Goal: Task Accomplishment & Management: Manage account settings

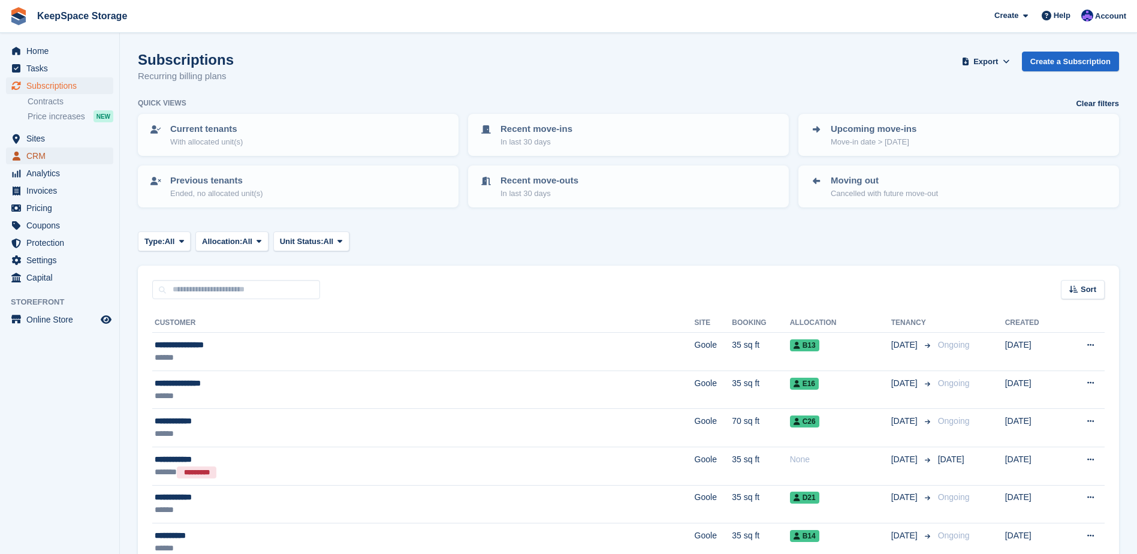
click at [54, 156] on span "CRM" at bounding box center [62, 155] width 72 height 17
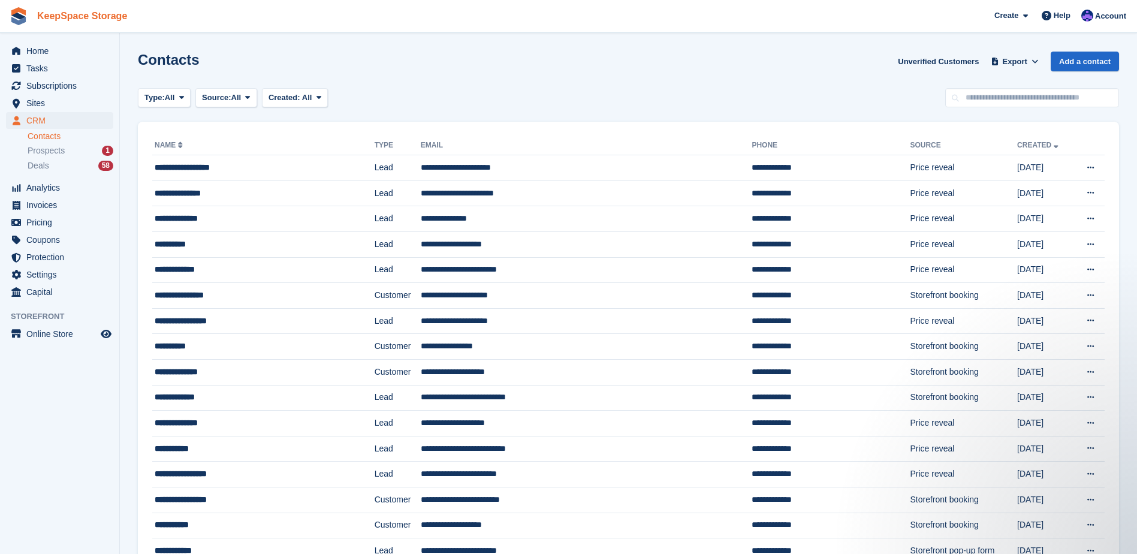
click at [93, 14] on link "KeepSpace Storage" at bounding box center [81, 16] width 99 height 20
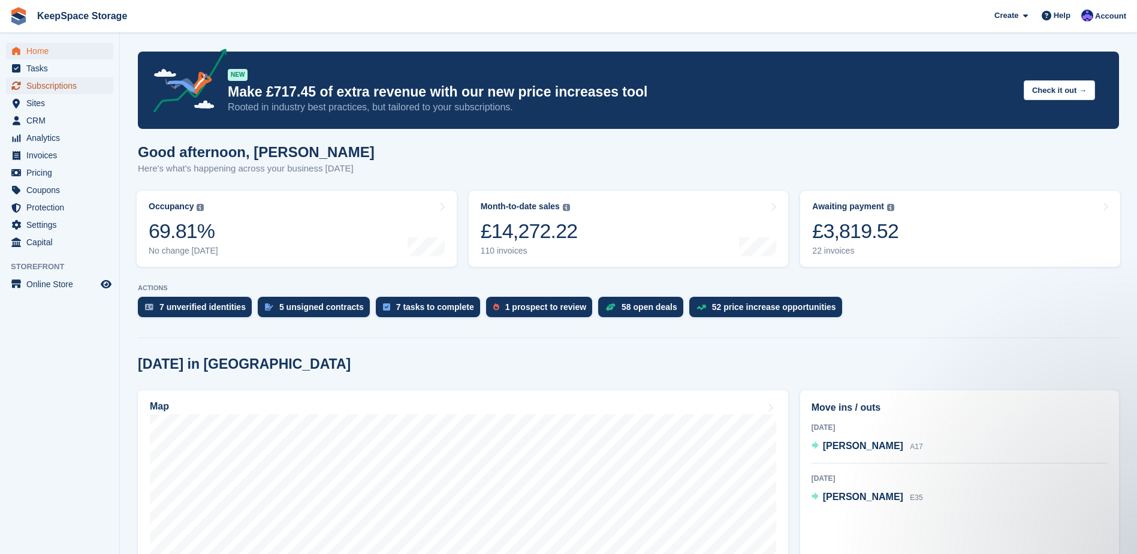
click at [64, 87] on span "Subscriptions" at bounding box center [62, 85] width 72 height 17
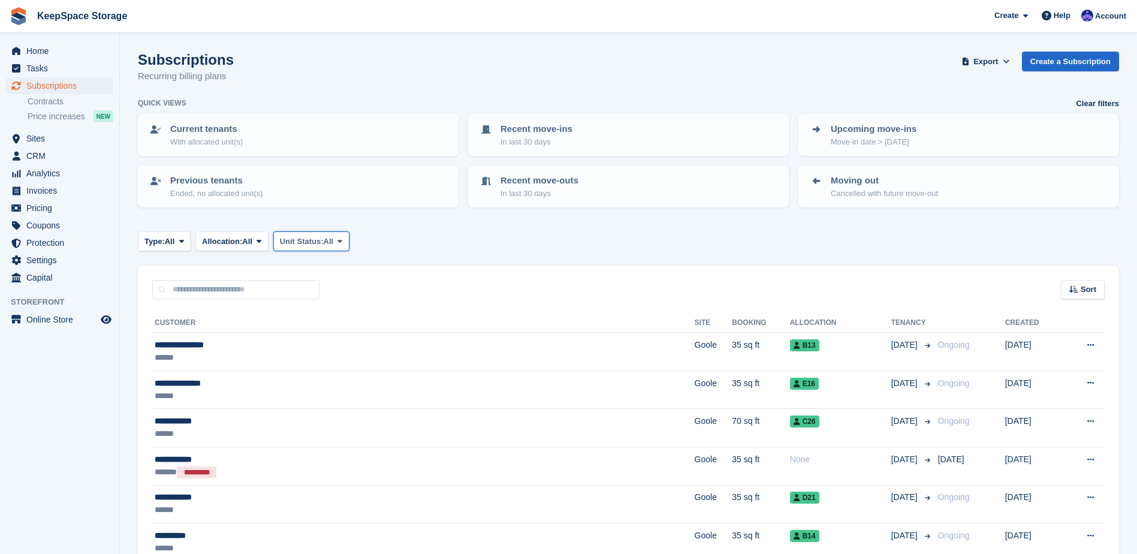
click at [302, 246] on span "Unit Status:" at bounding box center [302, 242] width 44 height 12
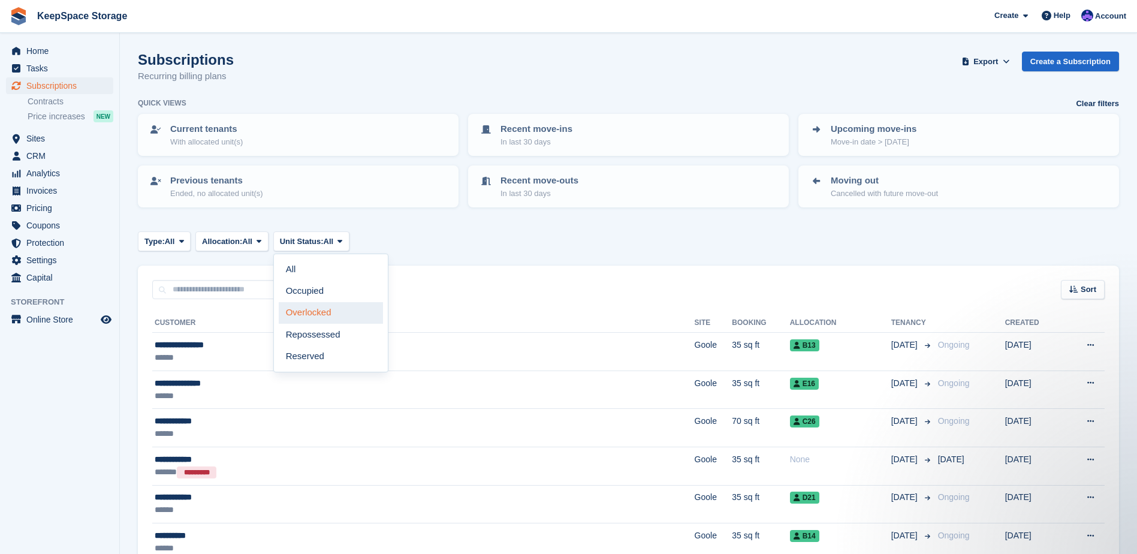
click at [314, 307] on link "Overlocked" at bounding box center [331, 313] width 104 height 22
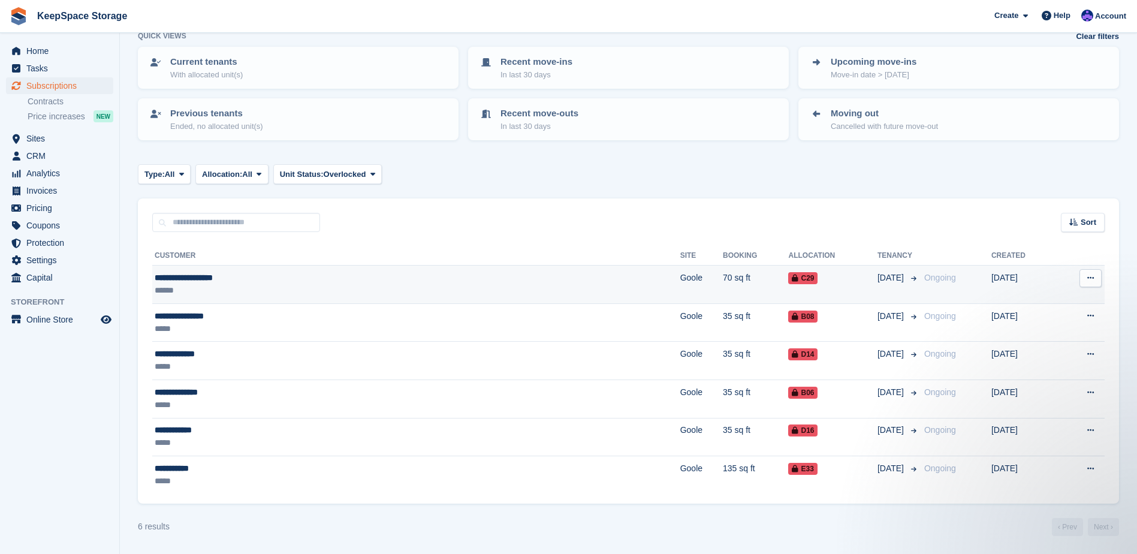
click at [253, 286] on div "******" at bounding box center [292, 290] width 274 height 13
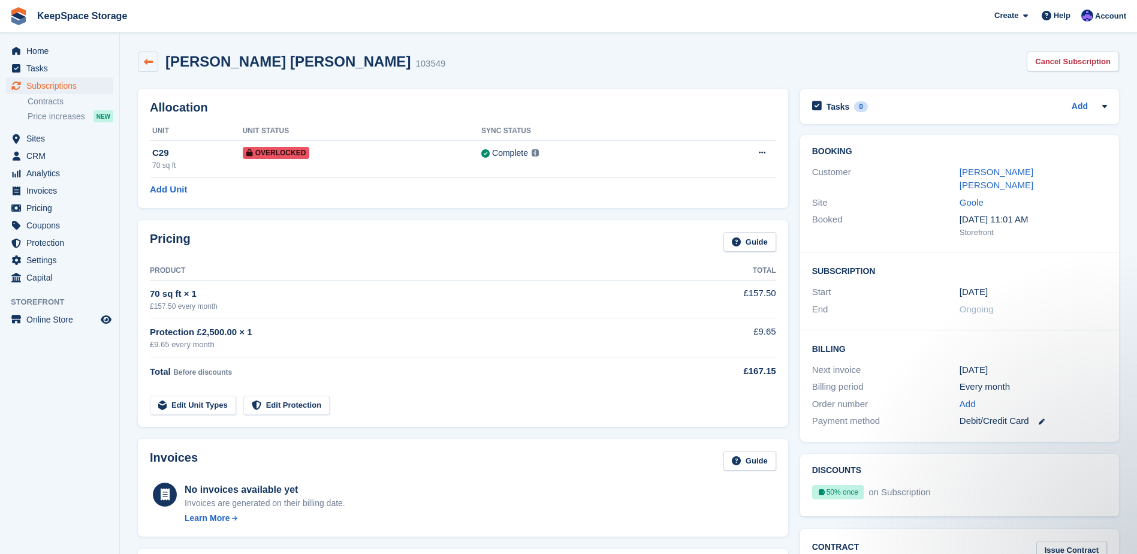
click at [152, 65] on icon at bounding box center [148, 62] width 9 height 9
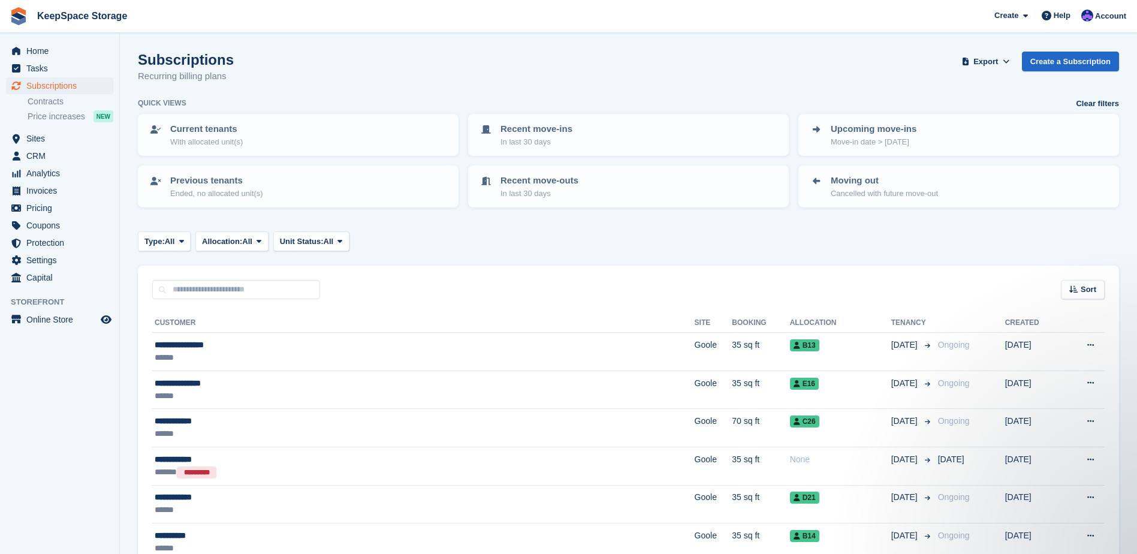
click at [333, 240] on span "All" at bounding box center [329, 242] width 10 height 12
click at [333, 319] on link "Overlocked" at bounding box center [331, 313] width 104 height 22
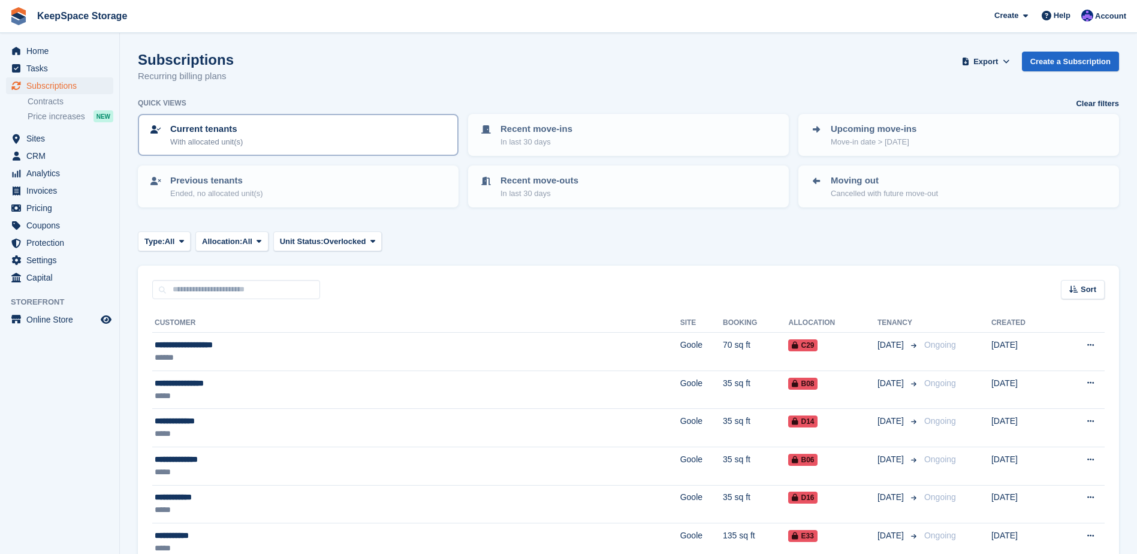
click at [307, 129] on div "Current tenants With allocated unit(s)" at bounding box center [298, 134] width 299 height 25
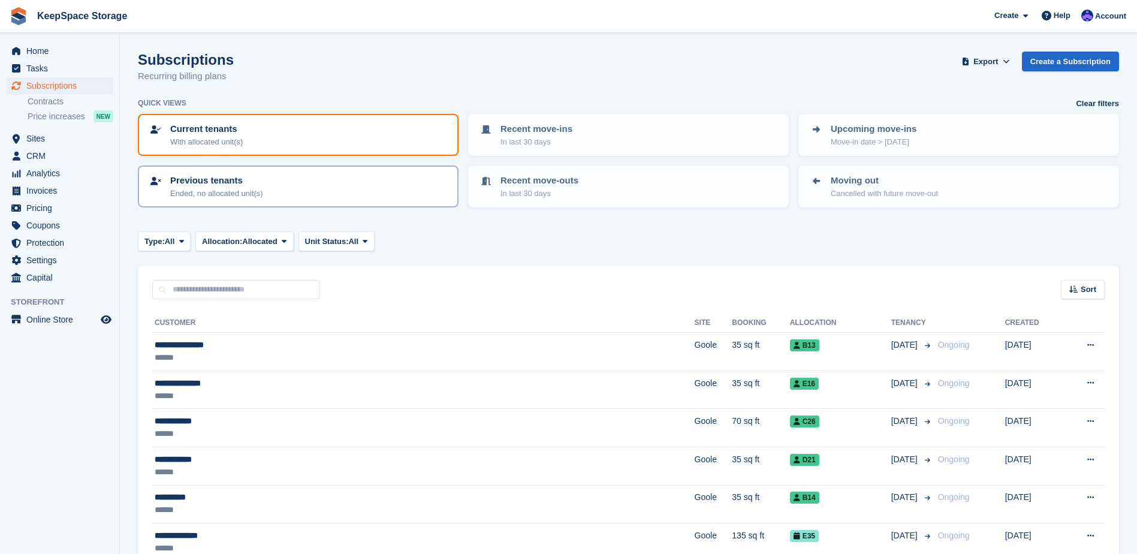
click at [357, 170] on link "Previous tenants Ended, no allocated unit(s)" at bounding box center [298, 187] width 318 height 40
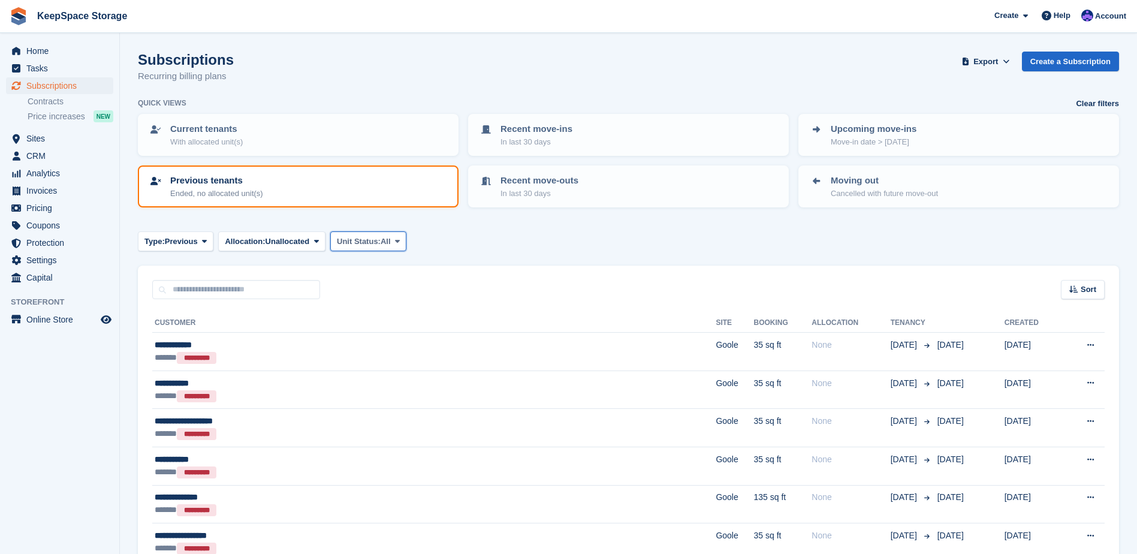
click at [380, 238] on span "Unit Status:" at bounding box center [359, 242] width 44 height 12
drag, startPoint x: 281, startPoint y: 131, endPoint x: 294, endPoint y: 147, distance: 20.9
click at [282, 131] on div "Current tenants With allocated unit(s)" at bounding box center [298, 134] width 299 height 25
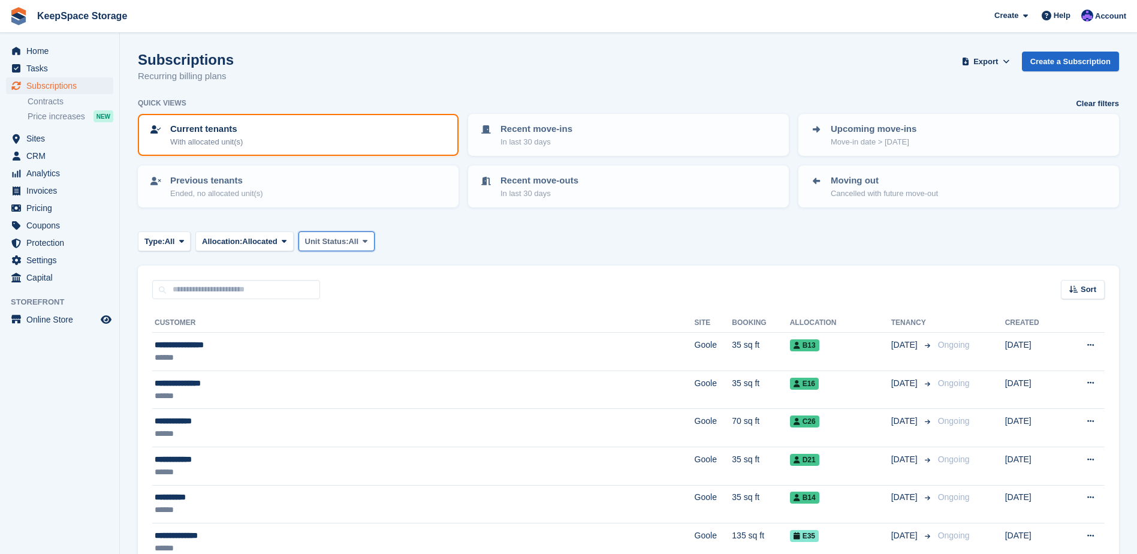
click at [367, 240] on icon at bounding box center [365, 241] width 5 height 8
click at [350, 312] on link "Overlocked" at bounding box center [356, 313] width 104 height 22
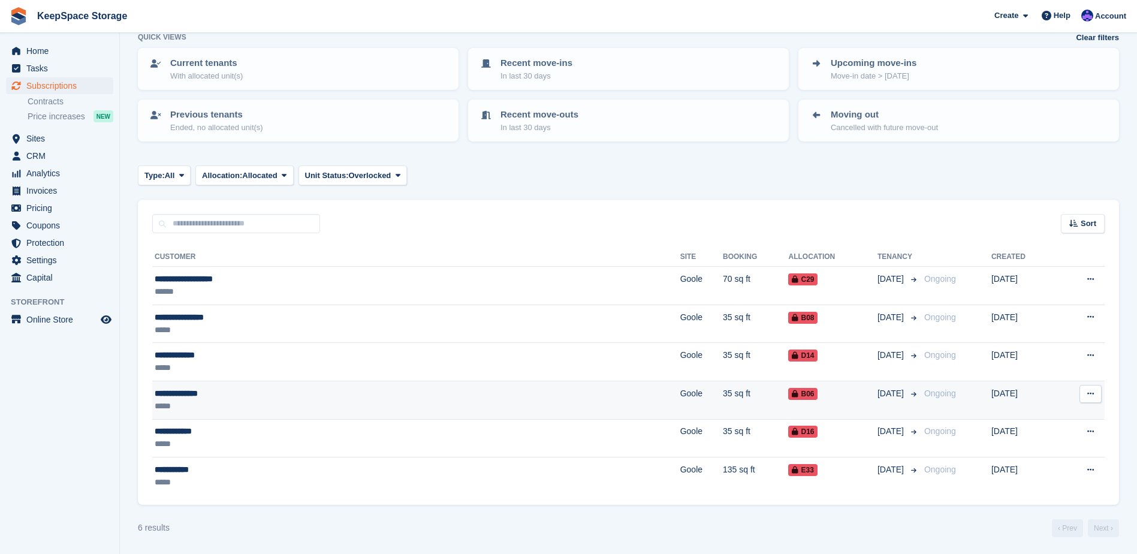
scroll to position [67, 0]
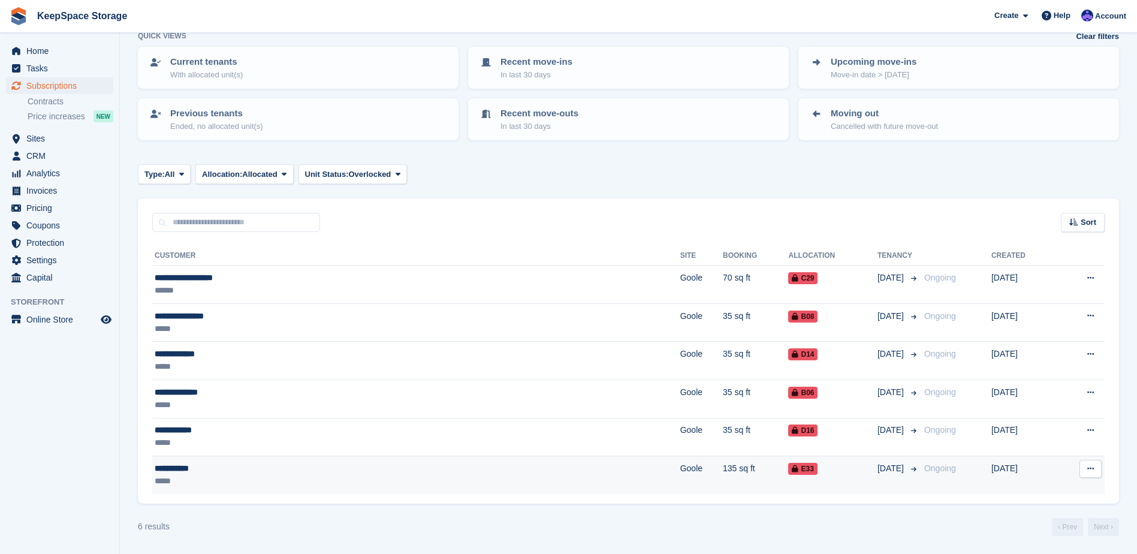
click at [264, 490] on td "**********" at bounding box center [416, 475] width 528 height 38
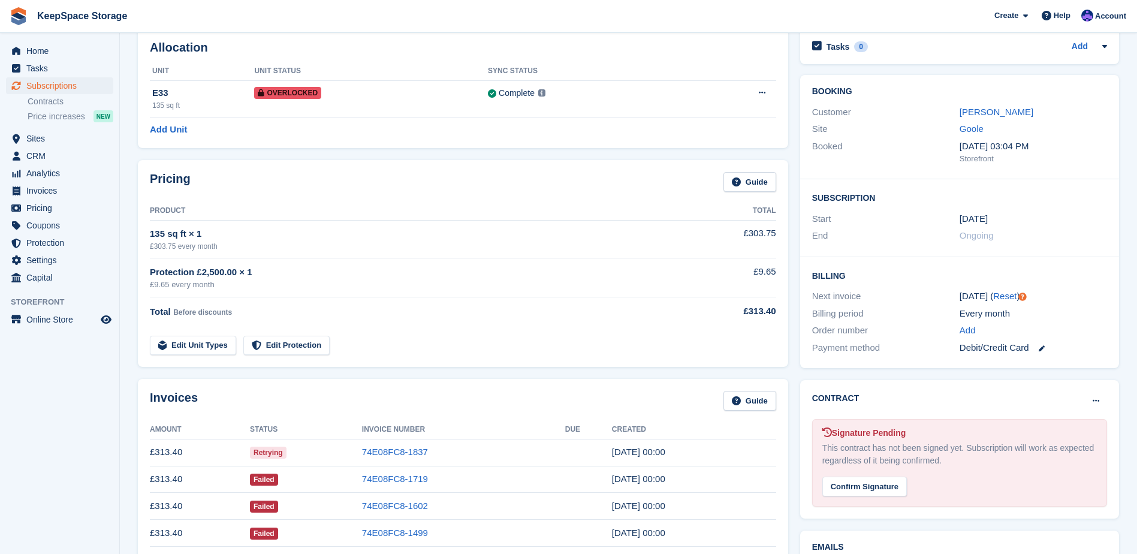
scroll to position [240, 0]
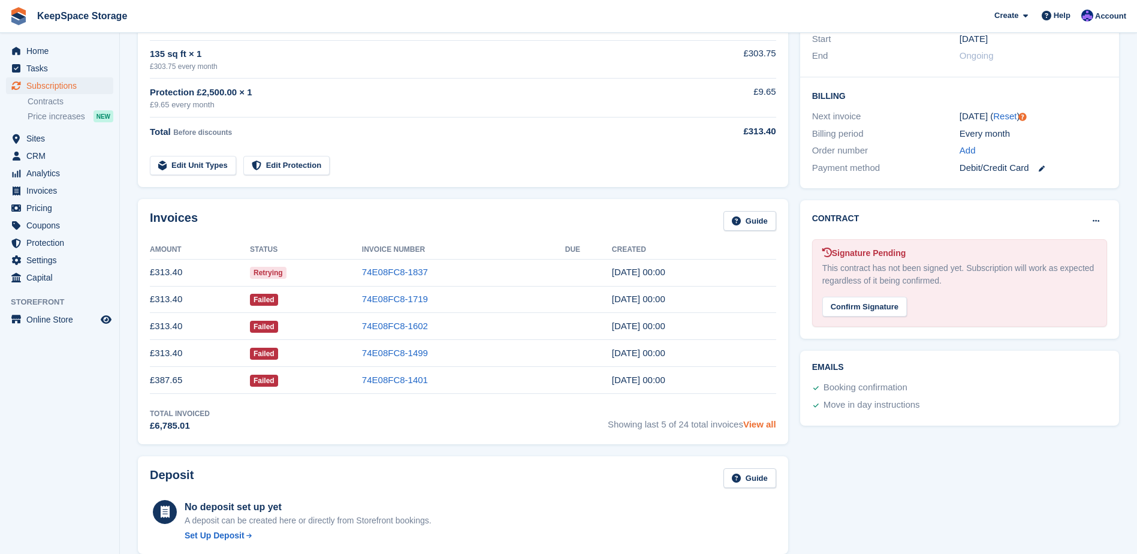
click at [756, 423] on link "View all" at bounding box center [759, 424] width 33 height 10
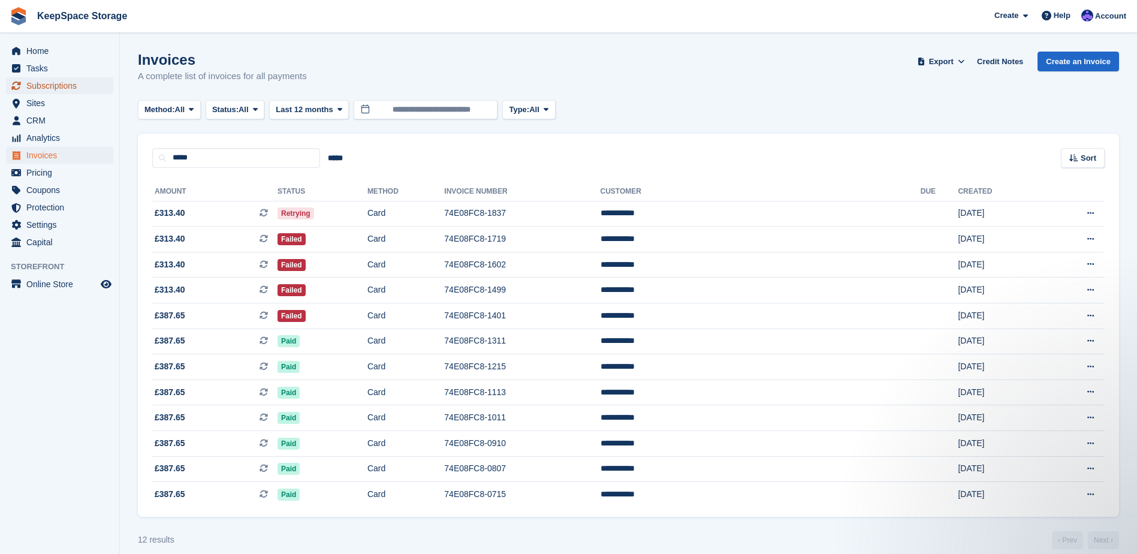
click at [74, 83] on span "Subscriptions" at bounding box center [62, 85] width 72 height 17
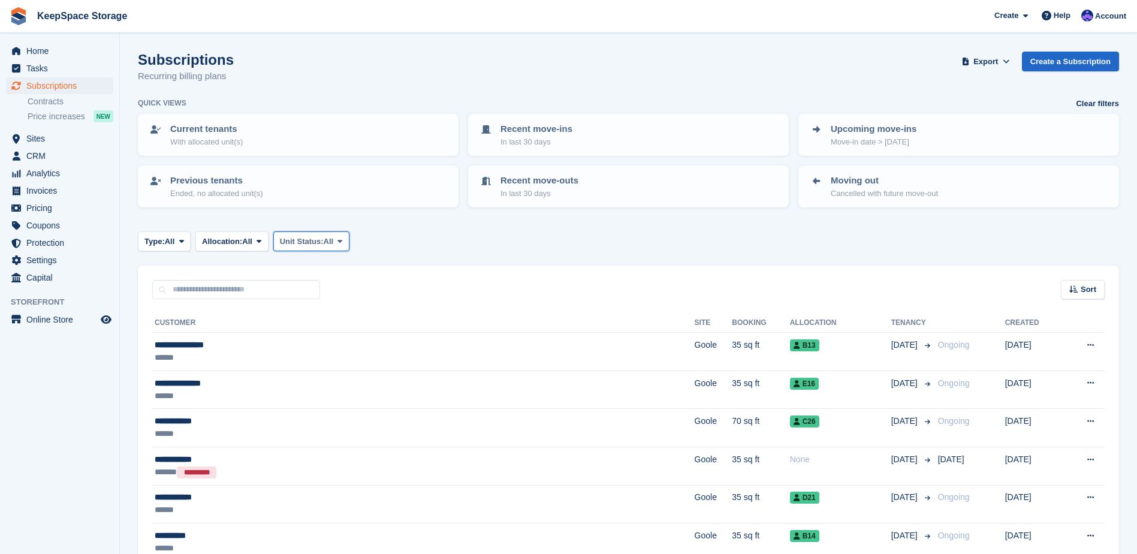
click at [317, 244] on span "Unit Status:" at bounding box center [302, 242] width 44 height 12
click at [329, 310] on link "Overlocked" at bounding box center [331, 313] width 104 height 22
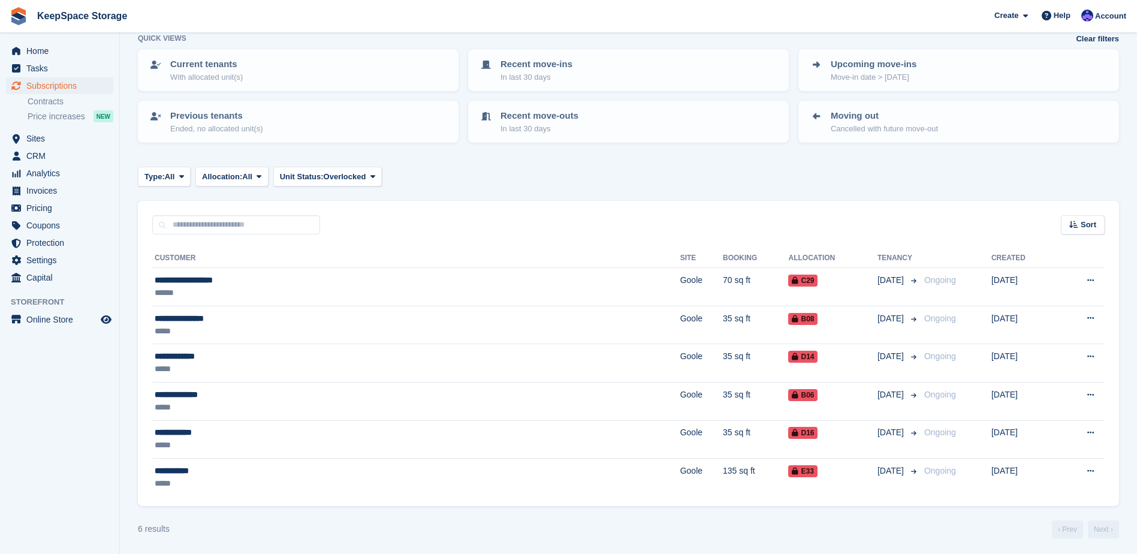
scroll to position [67, 0]
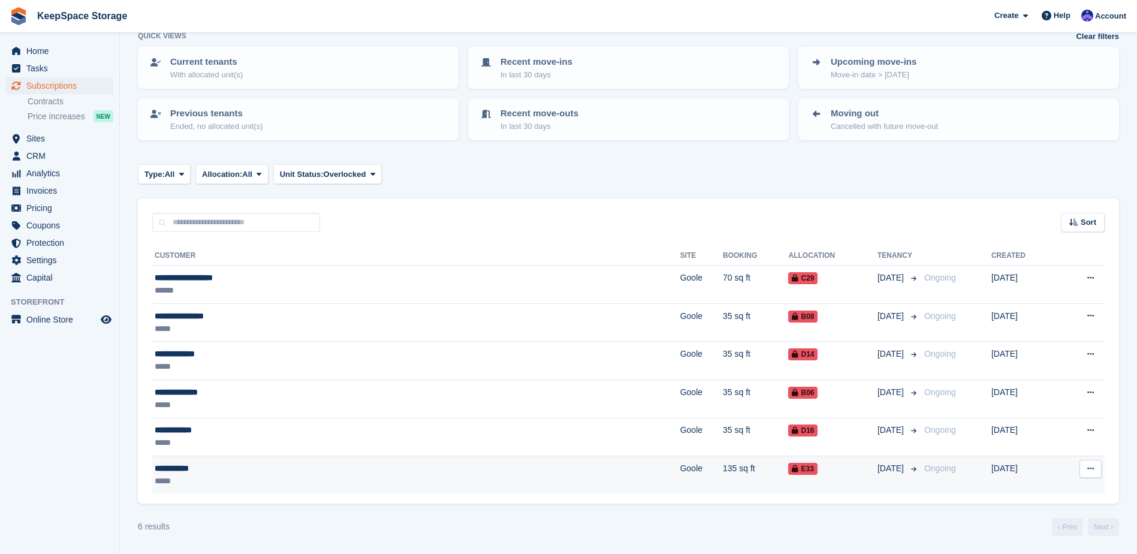
click at [324, 480] on div "*****" at bounding box center [292, 481] width 274 height 13
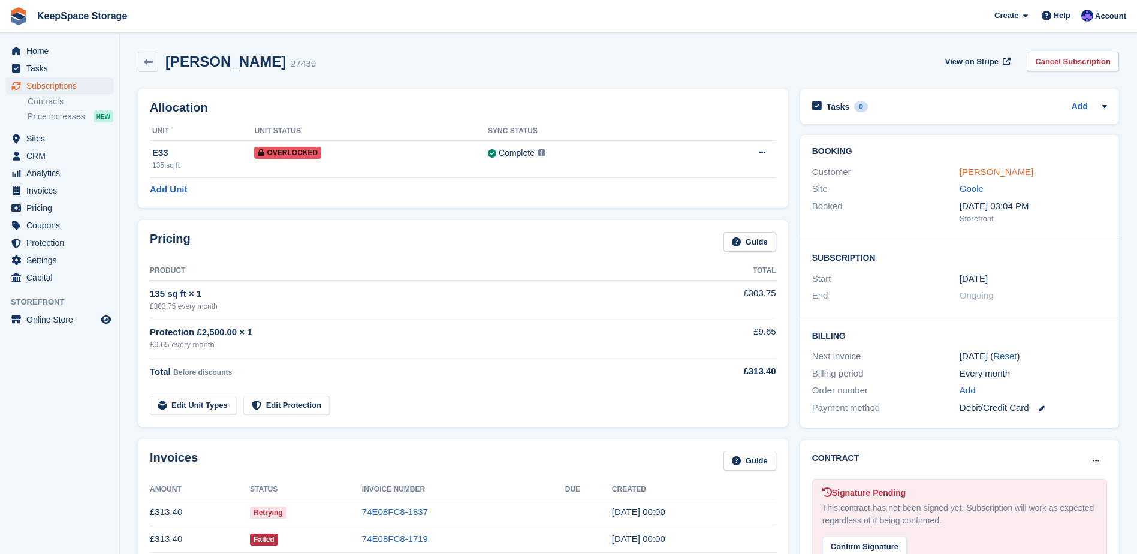
click at [997, 174] on link "[PERSON_NAME]" at bounding box center [996, 172] width 74 height 10
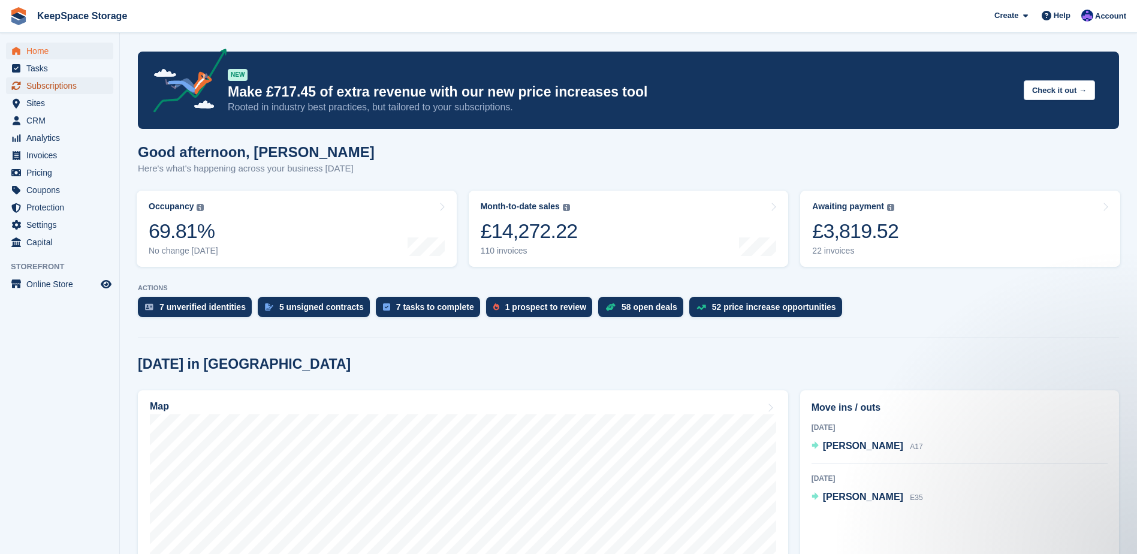
click at [74, 81] on span "Subscriptions" at bounding box center [62, 85] width 72 height 17
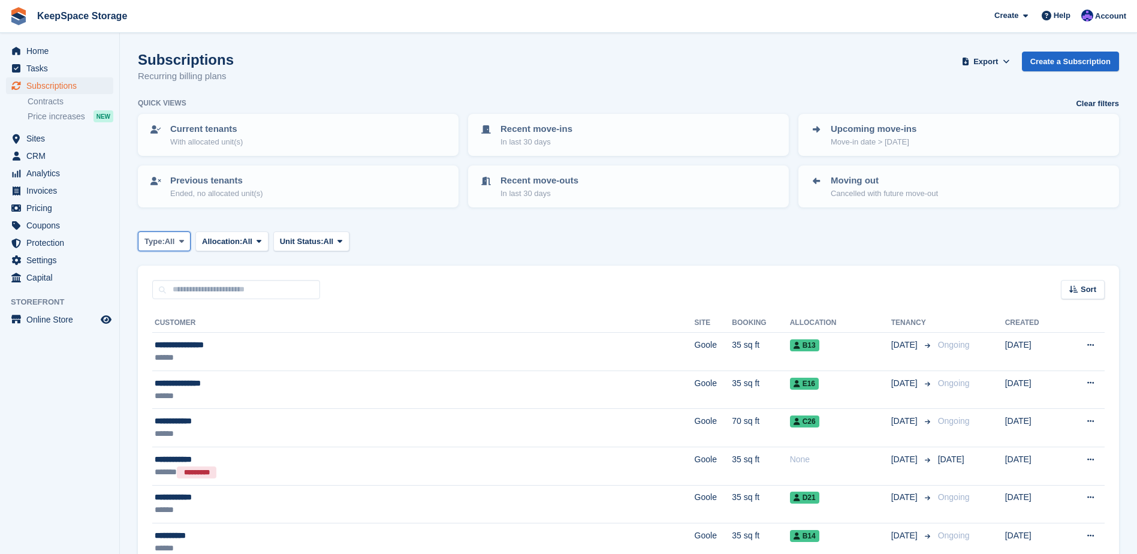
click at [169, 246] on span "All" at bounding box center [170, 242] width 10 height 12
click at [219, 360] on link "Ending" at bounding box center [195, 356] width 104 height 22
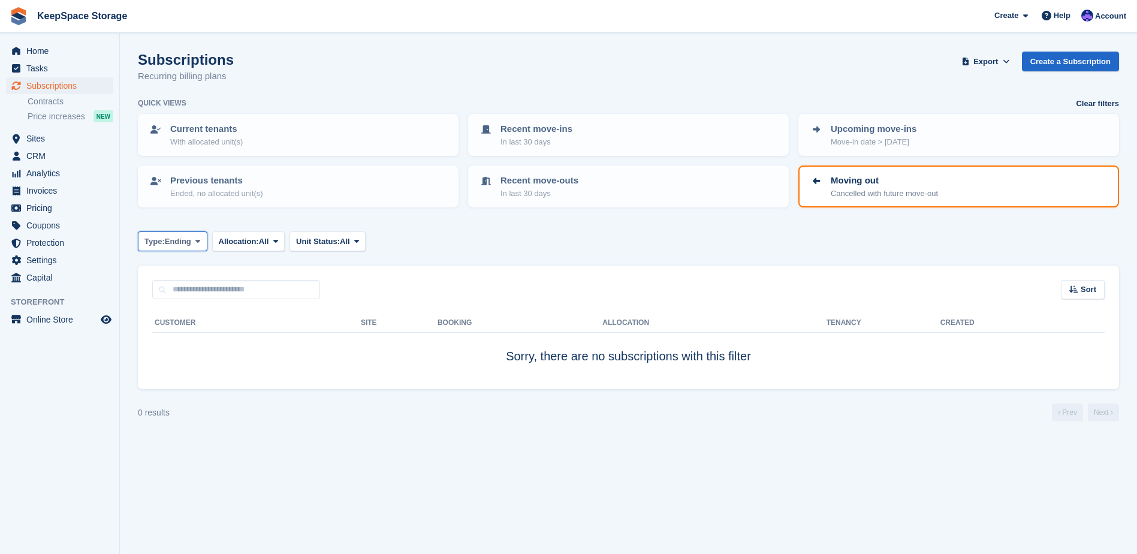
click at [185, 242] on span "Ending" at bounding box center [178, 242] width 26 height 12
click at [181, 265] on link "All" at bounding box center [195, 270] width 104 height 22
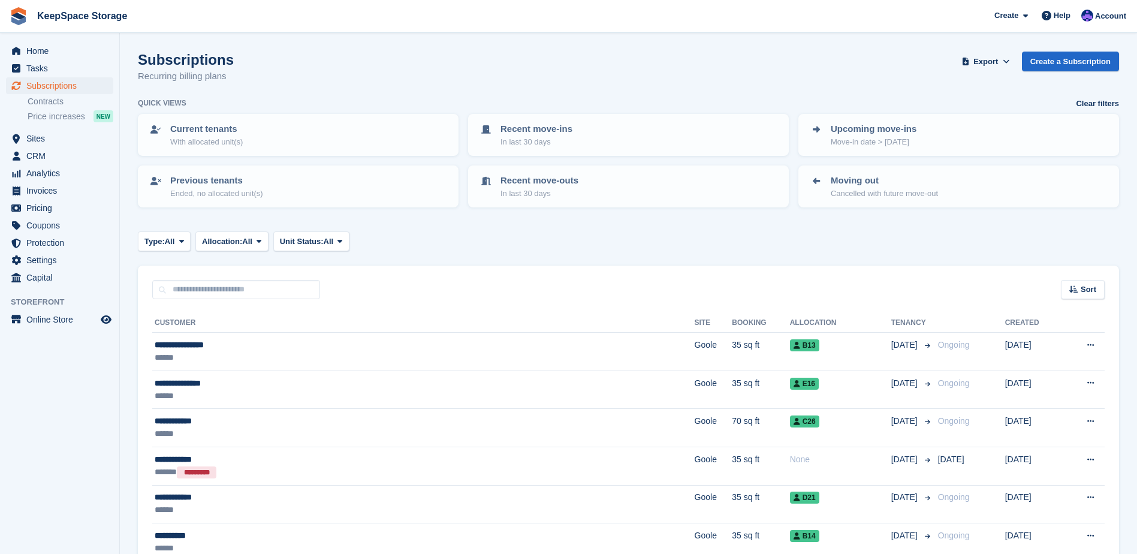
drag, startPoint x: 300, startPoint y: 251, endPoint x: 360, endPoint y: 240, distance: 61.0
click at [360, 239] on div "Type: All All Upcoming Previous Active Ending Allocation: All All Allocated Una…" at bounding box center [628, 241] width 981 height 20
drag, startPoint x: 303, startPoint y: 255, endPoint x: 313, endPoint y: 248, distance: 12.0
drag, startPoint x: 313, startPoint y: 248, endPoint x: 307, endPoint y: 243, distance: 8.1
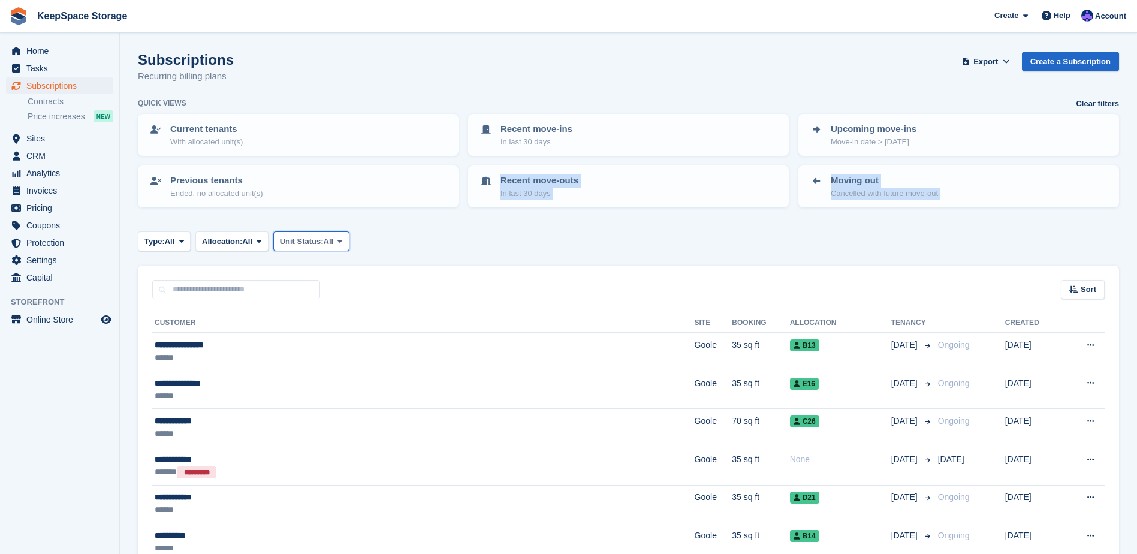
click at [307, 243] on span "Unit Status:" at bounding box center [302, 242] width 44 height 12
click at [310, 307] on link "Overlocked" at bounding box center [331, 313] width 104 height 22
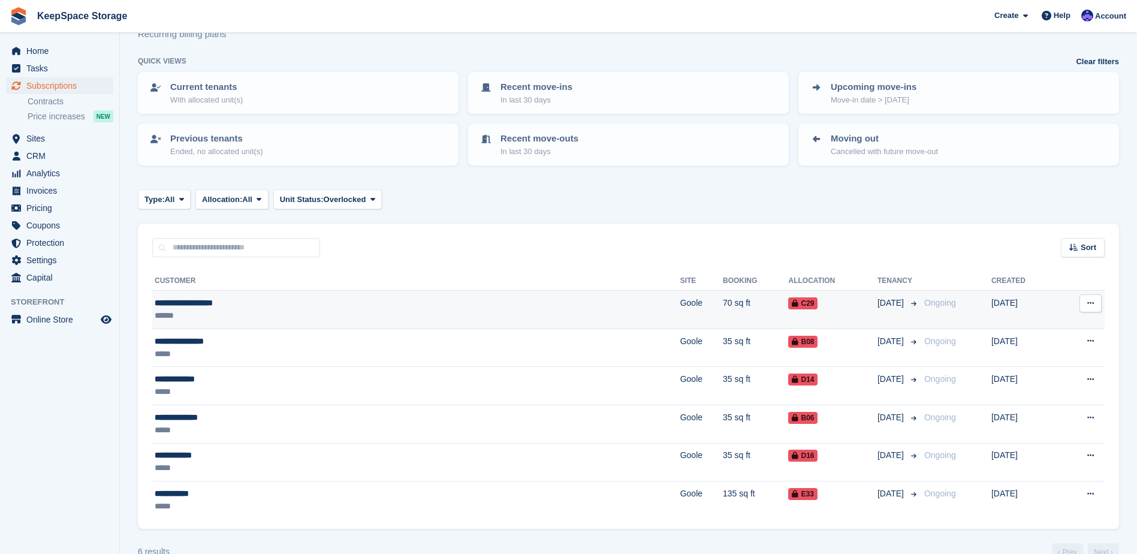
scroll to position [60, 0]
